Goal: Task Accomplishment & Management: Manage account settings

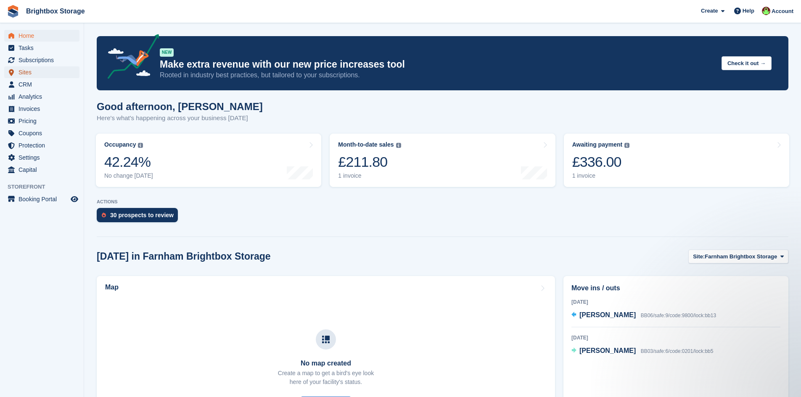
click at [35, 70] on span "Sites" at bounding box center [44, 72] width 50 height 12
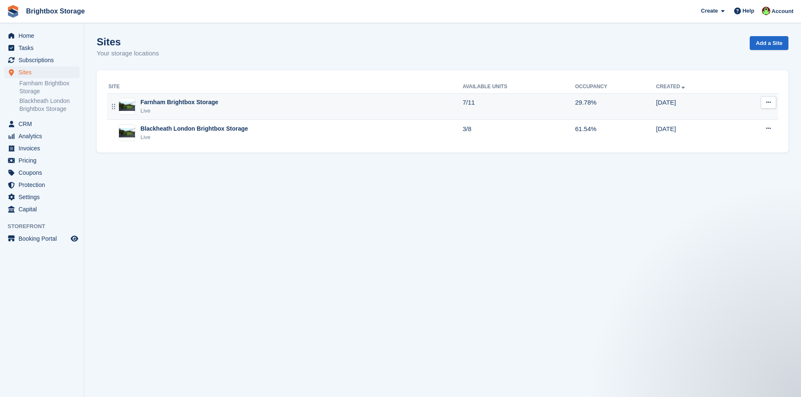
click at [766, 100] on icon at bounding box center [768, 102] width 5 height 5
click at [715, 157] on p "Units" at bounding box center [735, 158] width 73 height 11
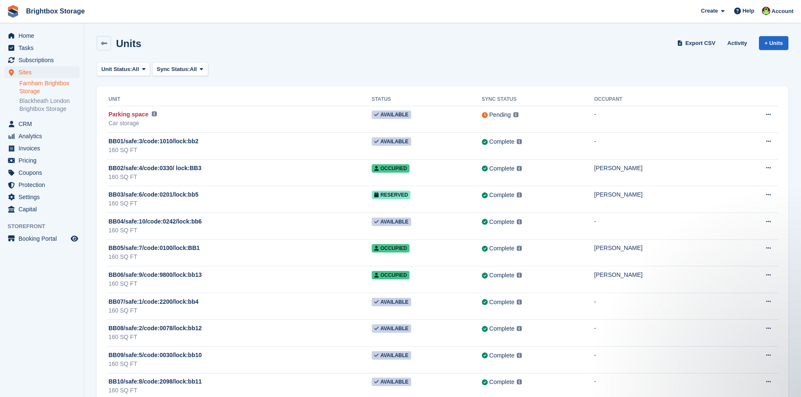
click at [32, 83] on link "Farnham Brightbox Storage" at bounding box center [49, 87] width 60 height 16
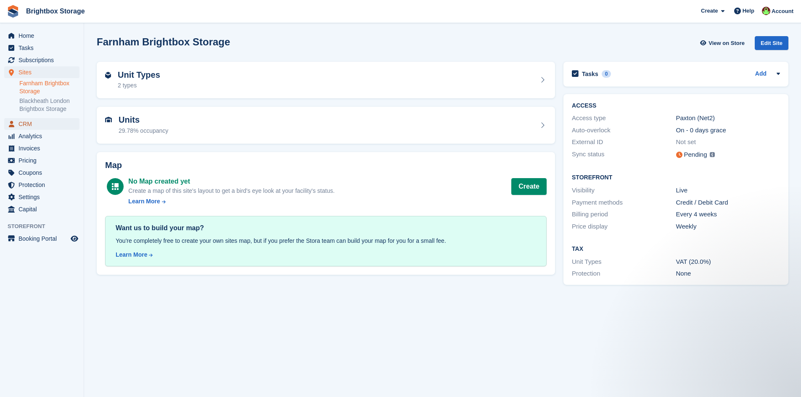
click at [32, 124] on span "CRM" at bounding box center [44, 124] width 50 height 12
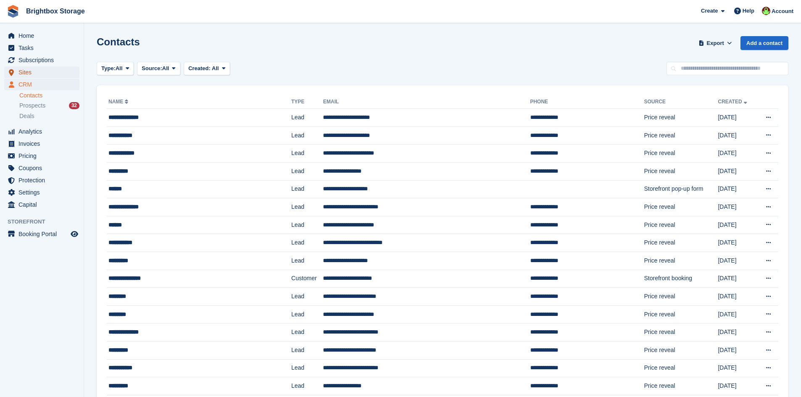
click at [24, 72] on span "Sites" at bounding box center [44, 72] width 50 height 12
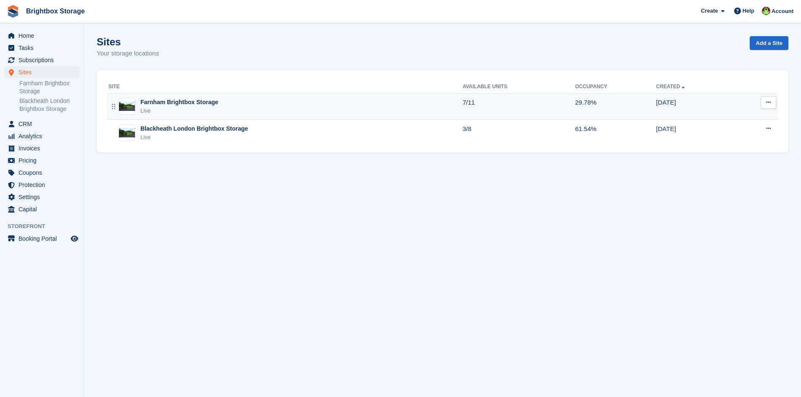
click at [216, 108] on div "Farnham Brightbox Storage Live" at bounding box center [285, 106] width 354 height 17
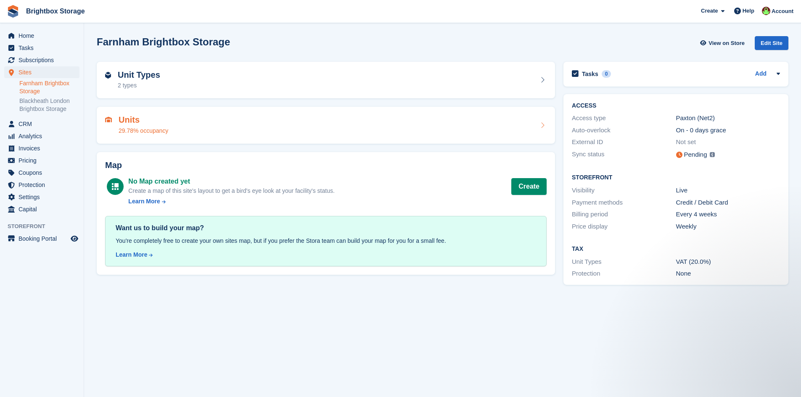
click at [534, 125] on div "Units 29.78% occupancy" at bounding box center [326, 125] width 442 height 20
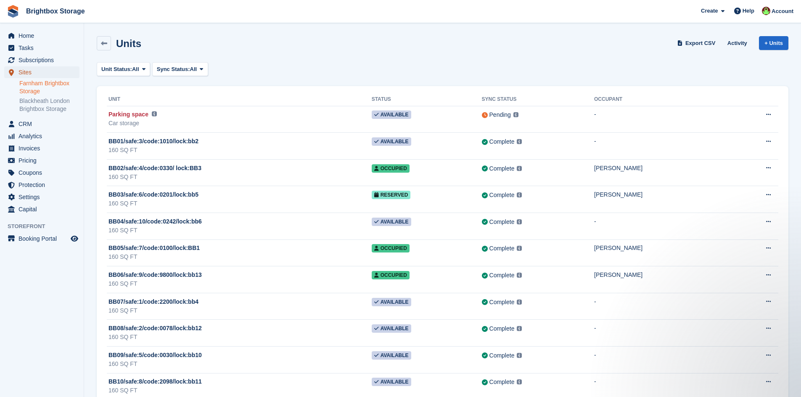
click at [26, 74] on span "Sites" at bounding box center [44, 72] width 50 height 12
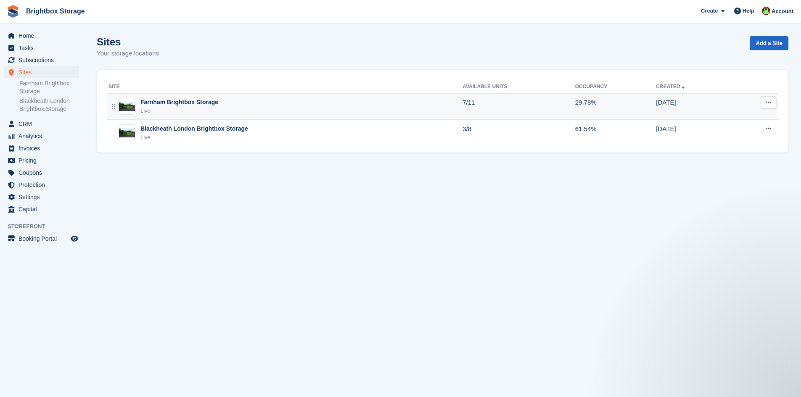
click at [771, 100] on button at bounding box center [769, 102] width 16 height 13
click at [727, 120] on p "Edit site" at bounding box center [735, 119] width 73 height 11
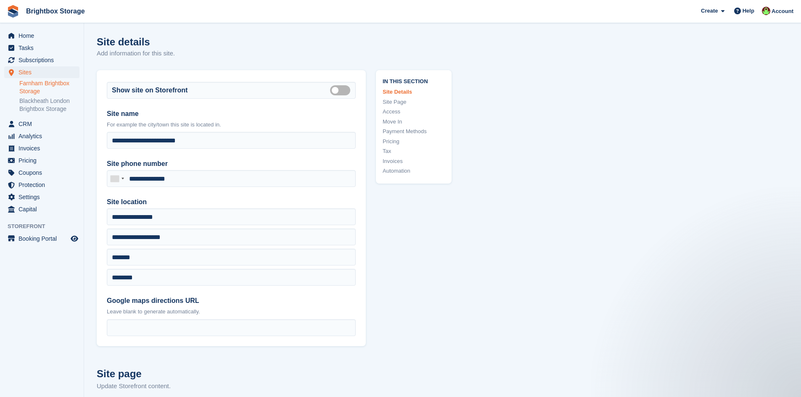
scroll to position [42, 0]
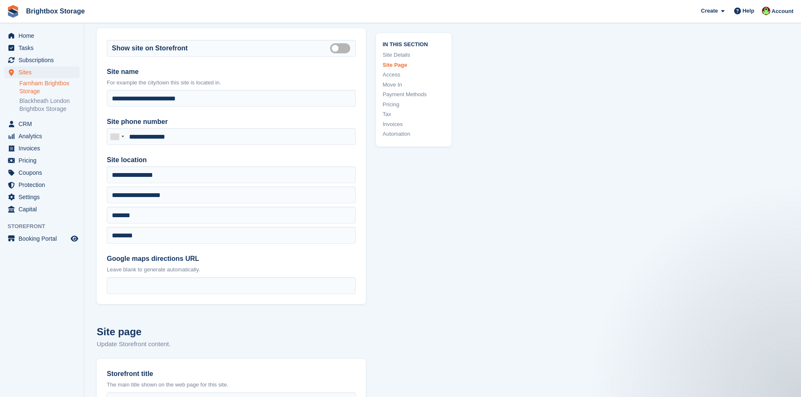
click at [391, 104] on link "Pricing" at bounding box center [414, 104] width 62 height 8
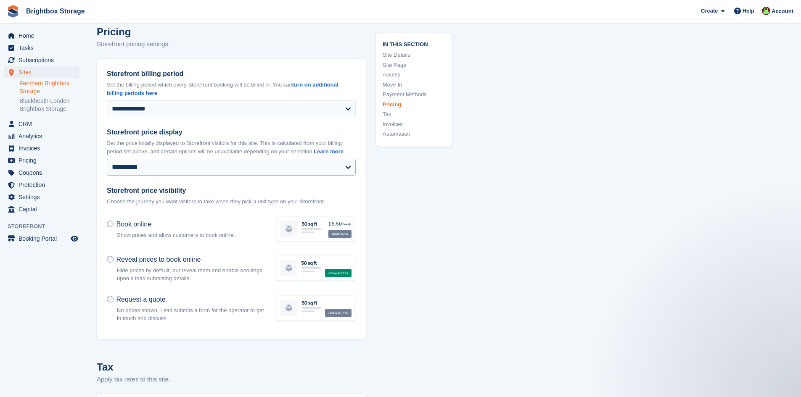
scroll to position [3073, 0]
click at [347, 166] on select "**********" at bounding box center [231, 167] width 249 height 17
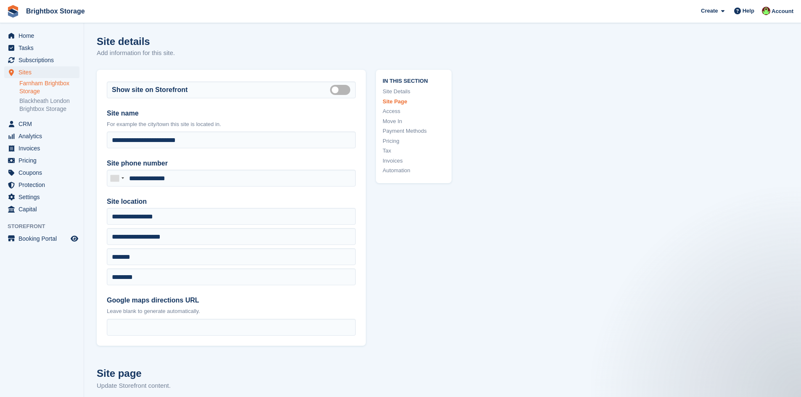
scroll to position [0, 0]
click at [389, 103] on link "Site Page" at bounding box center [414, 102] width 62 height 8
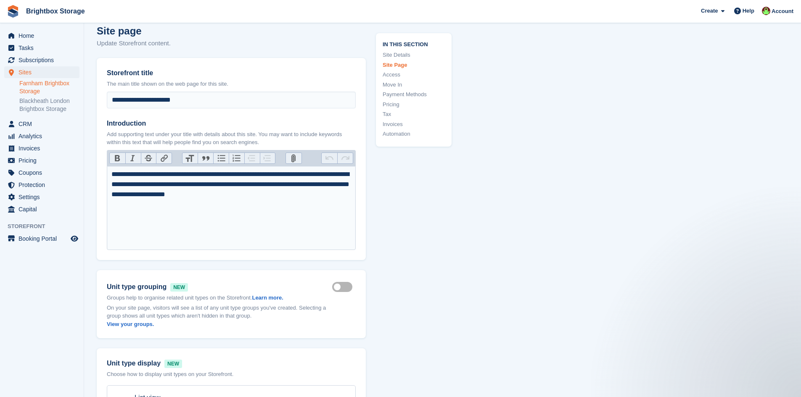
scroll to position [344, 0]
click at [30, 58] on span "Subscriptions" at bounding box center [44, 60] width 50 height 12
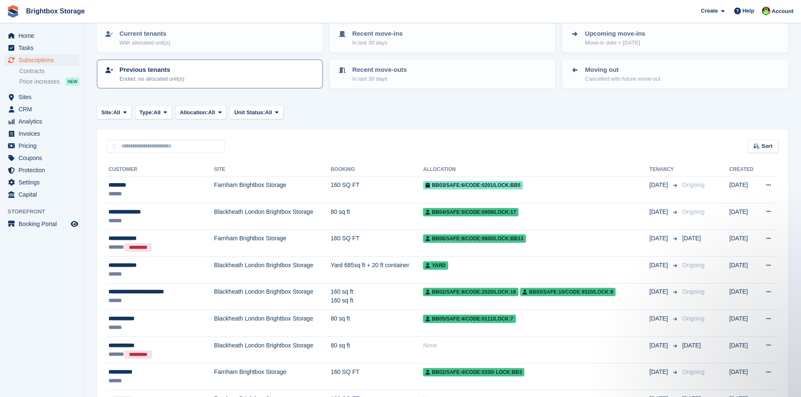
scroll to position [42, 0]
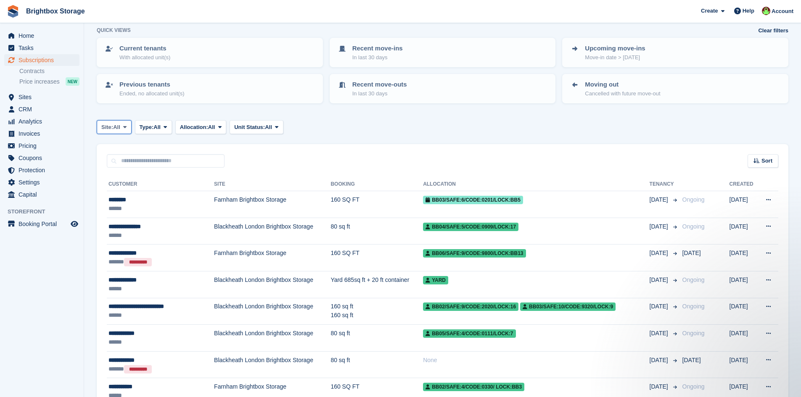
click at [126, 125] on icon at bounding box center [124, 126] width 3 height 5
click at [154, 163] on link "Farnham Brightbox Storage" at bounding box center [158, 162] width 116 height 15
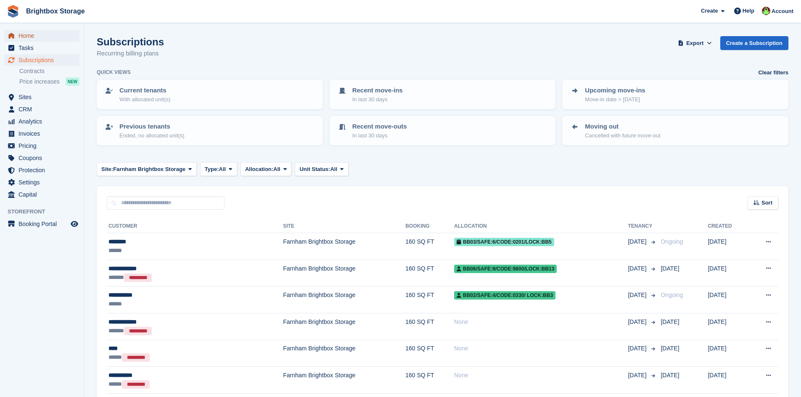
click at [25, 32] on span "Home" at bounding box center [44, 36] width 50 height 12
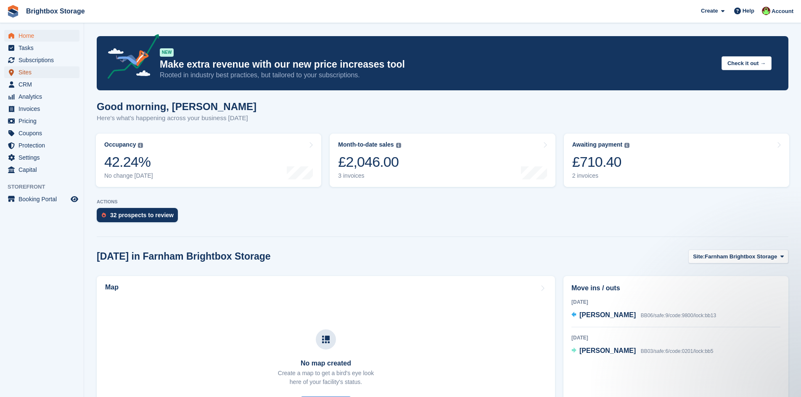
click at [50, 71] on span "Sites" at bounding box center [44, 72] width 50 height 12
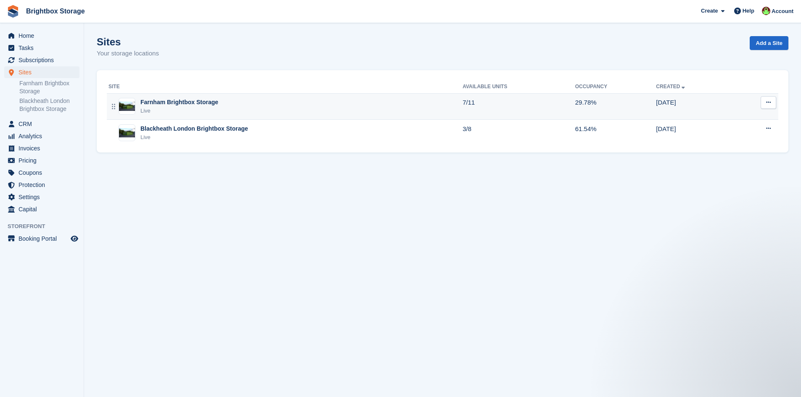
click at [771, 100] on button at bounding box center [769, 102] width 16 height 13
click at [727, 147] on p "Unit types" at bounding box center [735, 148] width 73 height 11
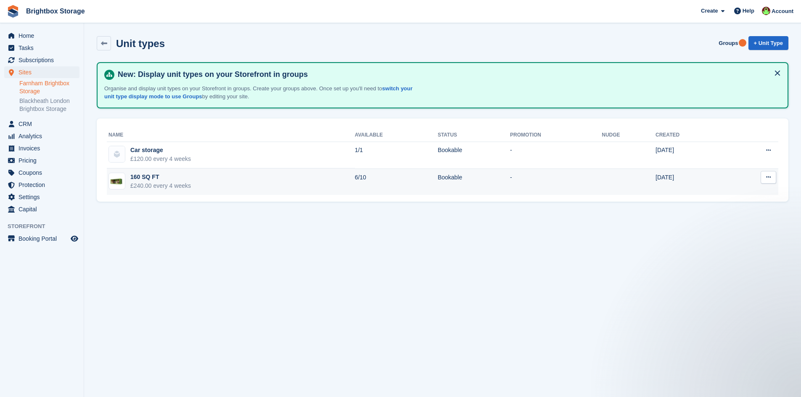
click at [770, 176] on icon at bounding box center [768, 177] width 5 height 5
click at [731, 194] on p "Edit unit type" at bounding box center [735, 193] width 73 height 11
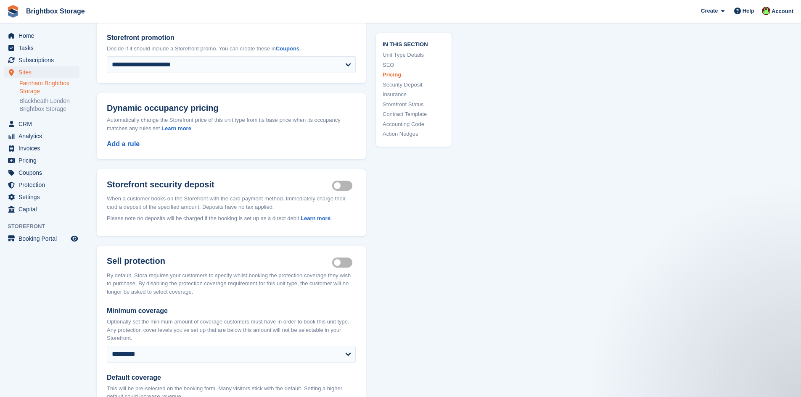
scroll to position [715, 0]
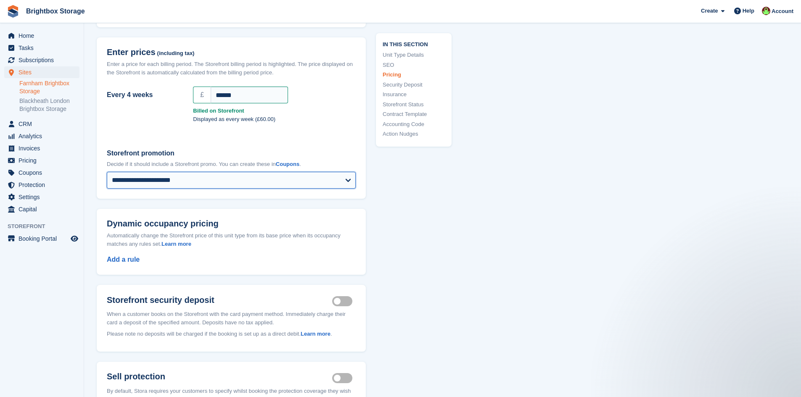
click at [345, 179] on select "**********" at bounding box center [231, 180] width 249 height 17
select select "****"
click at [107, 172] on select "**********" at bounding box center [231, 180] width 249 height 17
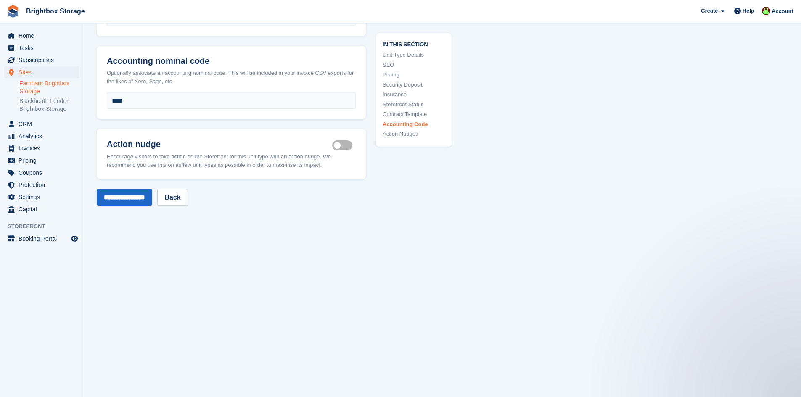
scroll to position [1478, 0]
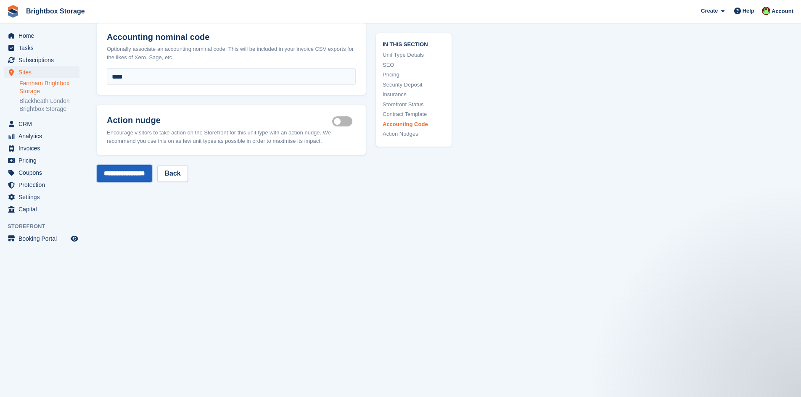
click at [126, 174] on input "**********" at bounding box center [125, 173] width 56 height 17
